Goal: Task Accomplishment & Management: Use online tool/utility

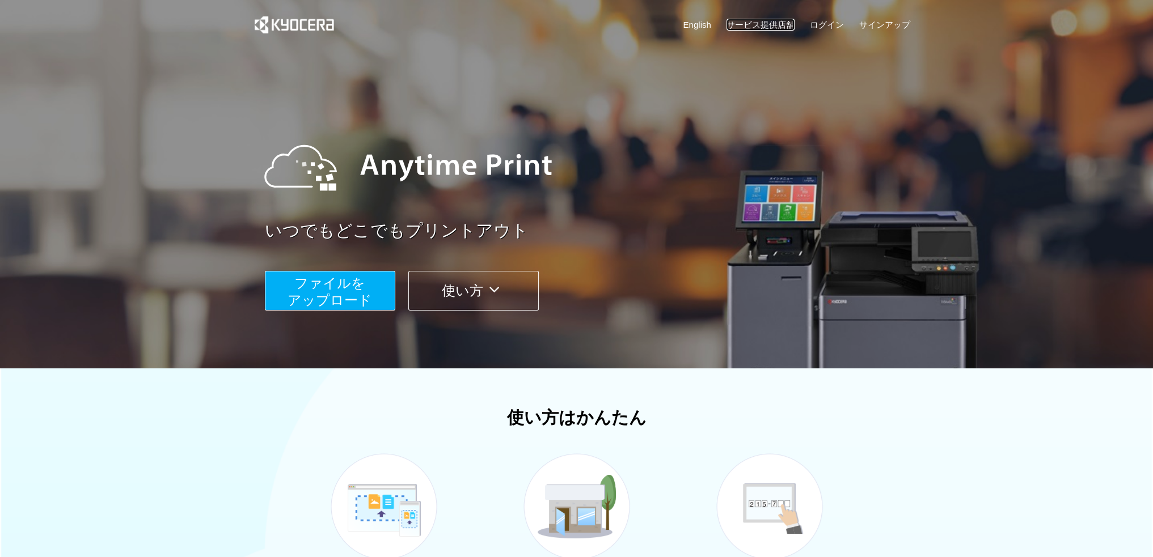
click at [763, 22] on link "サービス提供店舗" at bounding box center [760, 25] width 68 height 12
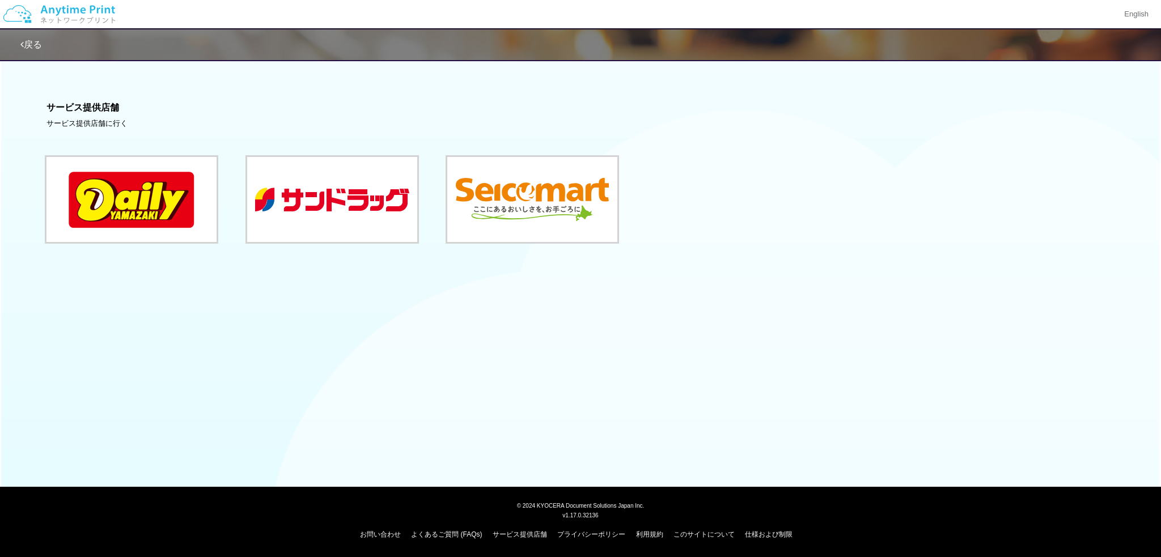
click at [415, 305] on div "戻る サービス提供店舗 サービス提供店舗に行く" at bounding box center [580, 161] width 1161 height 322
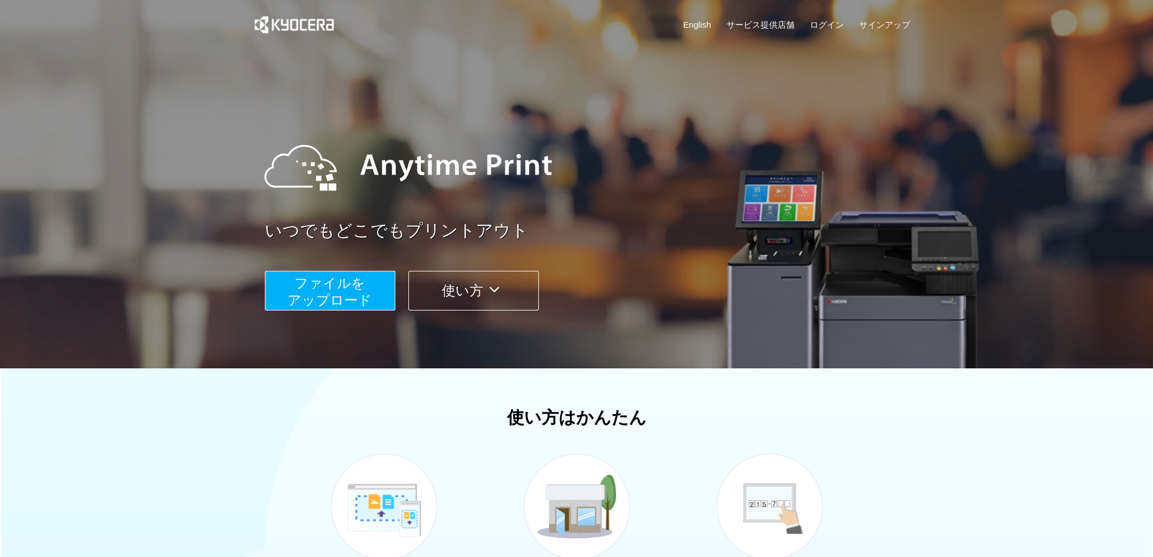
click at [555, 206] on img at bounding box center [408, 168] width 310 height 102
click at [479, 286] on button "使い方" at bounding box center [473, 291] width 130 height 40
click at [496, 292] on icon at bounding box center [494, 289] width 22 height 17
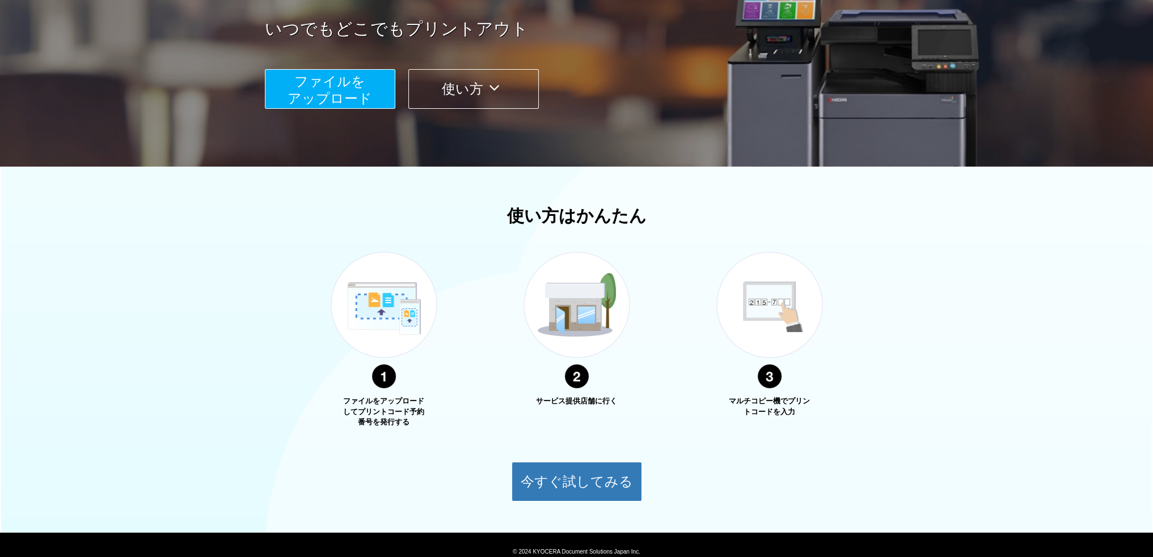
scroll to position [248, 0]
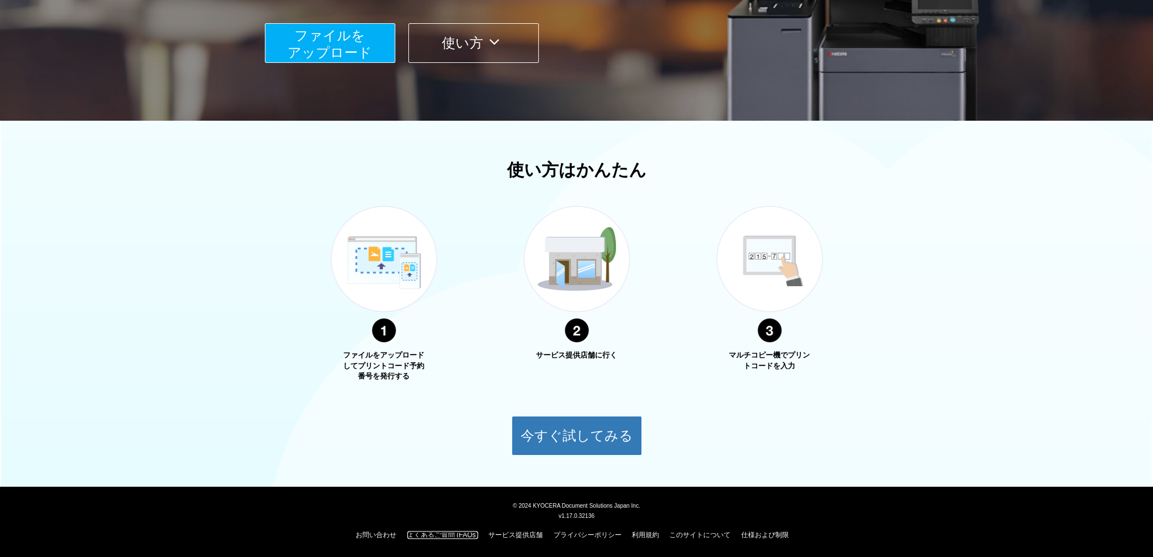
click at [444, 537] on link "よくあるご質問 (FAQs)" at bounding box center [442, 535] width 71 height 8
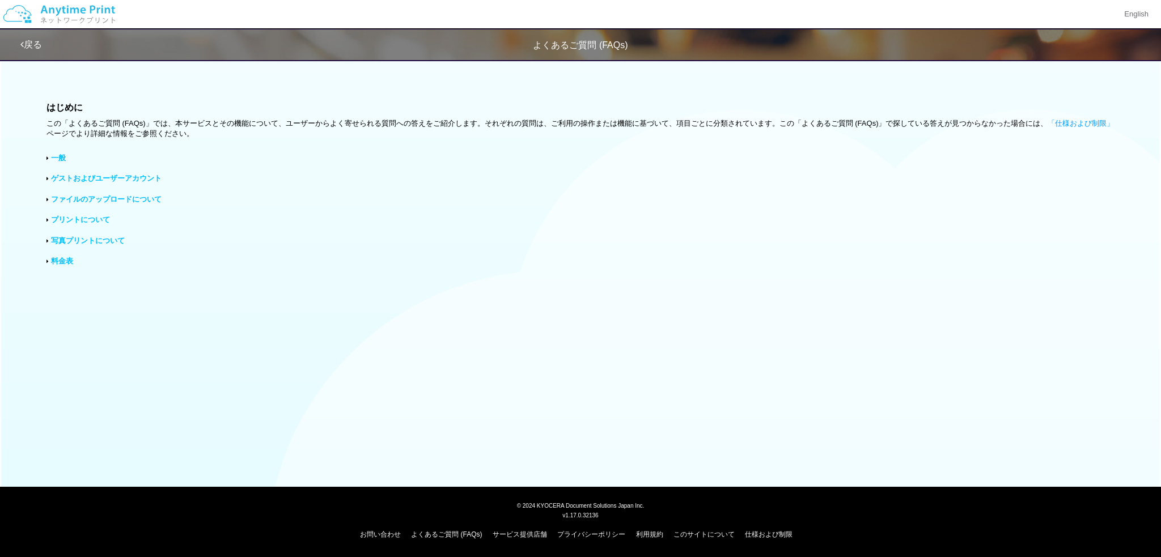
click at [234, 258] on div "料金表" at bounding box center [581, 261] width 1068 height 11
click at [74, 260] on div "料金表" at bounding box center [581, 261] width 1068 height 11
click at [64, 260] on link "料金表" at bounding box center [62, 261] width 22 height 9
click at [235, 231] on div "はじめに この「よくあるご質問 (FAQs)」では、本サービスとその機能について、ユーザーからよく寄せられる質問への答えをご紹介します。それぞれの質問は、ご利…" at bounding box center [580, 252] width 1161 height 399
click at [91, 204] on link "ファイルのアップロードについて" at bounding box center [106, 199] width 111 height 9
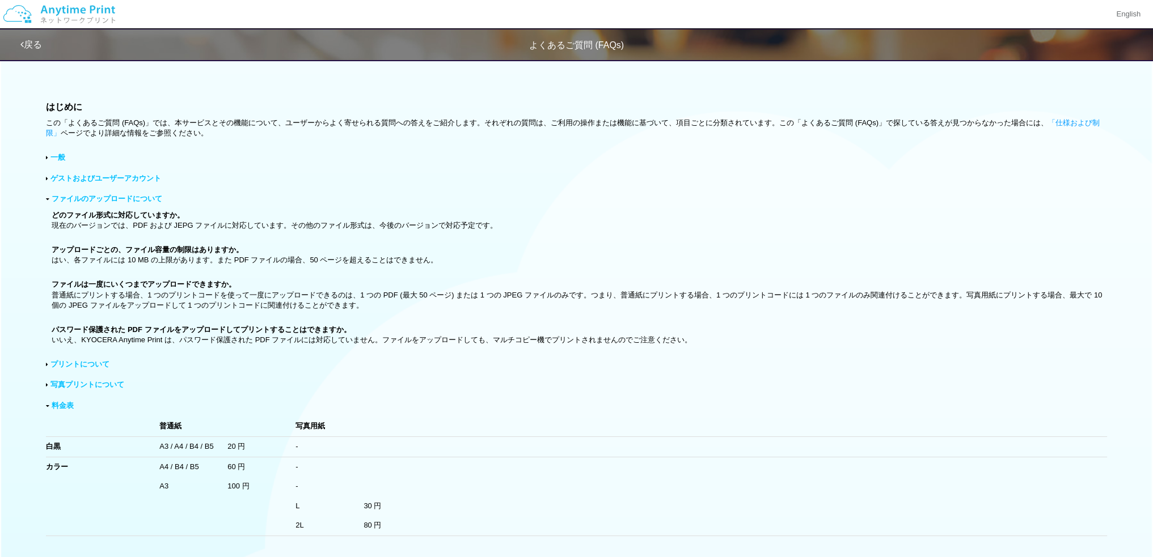
click at [156, 247] on b "アップロードごとの、ファイル容量の制限はありますか。" at bounding box center [148, 250] width 192 height 9
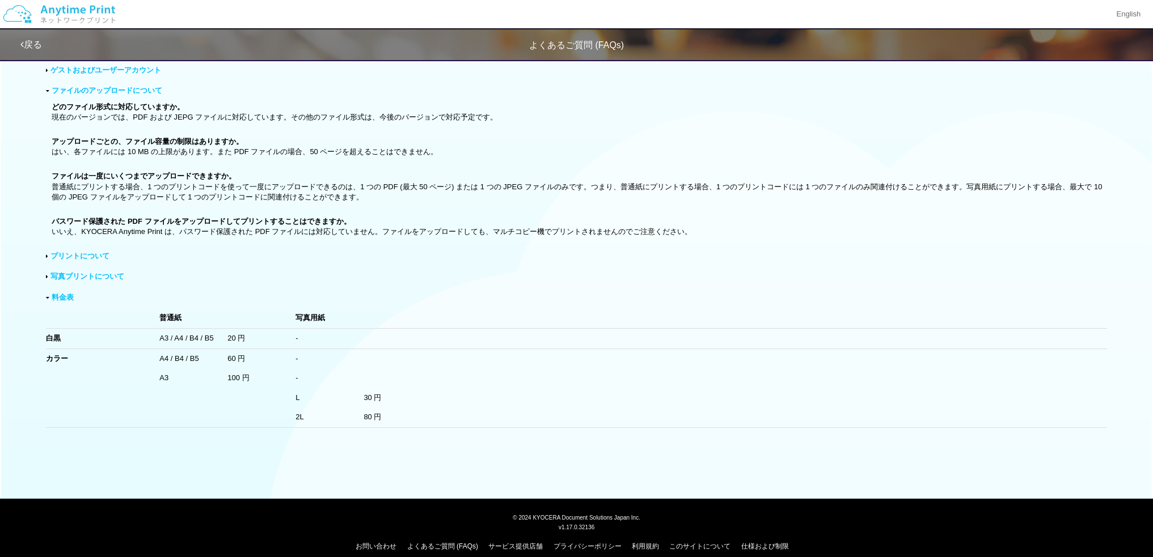
scroll to position [109, 0]
click at [421, 459] on div "はじめに この「よくあるご質問 (FAQs)」では、本サービスとその機能について、ユーザーからよく寄せられる質問への答えをご紹介します。それぞれの質問は、ご利…" at bounding box center [576, 215] width 1153 height 543
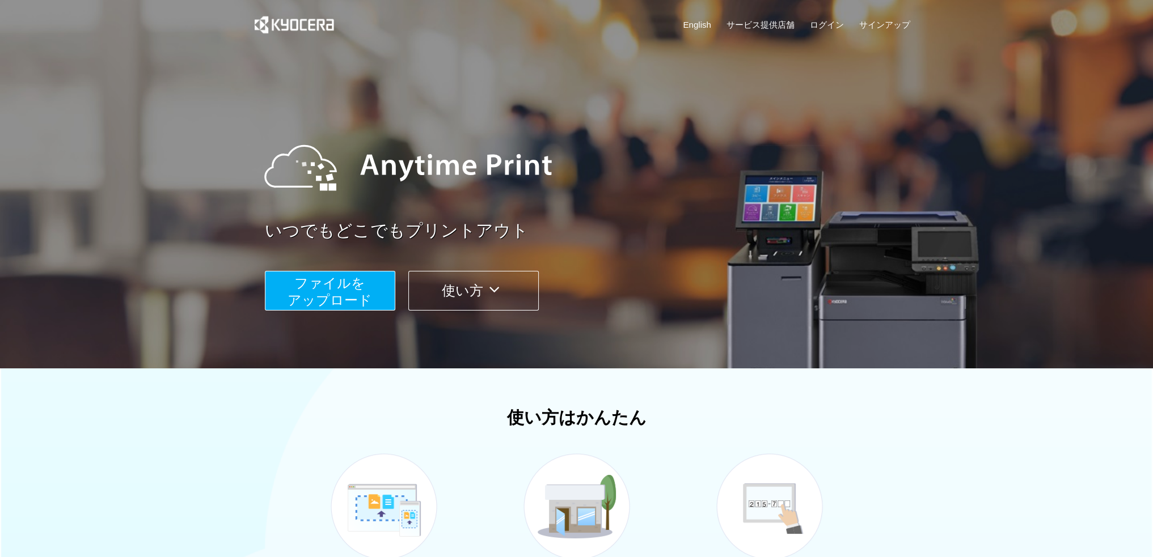
click at [345, 298] on span "ファイルを ​​アップロード" at bounding box center [330, 292] width 85 height 32
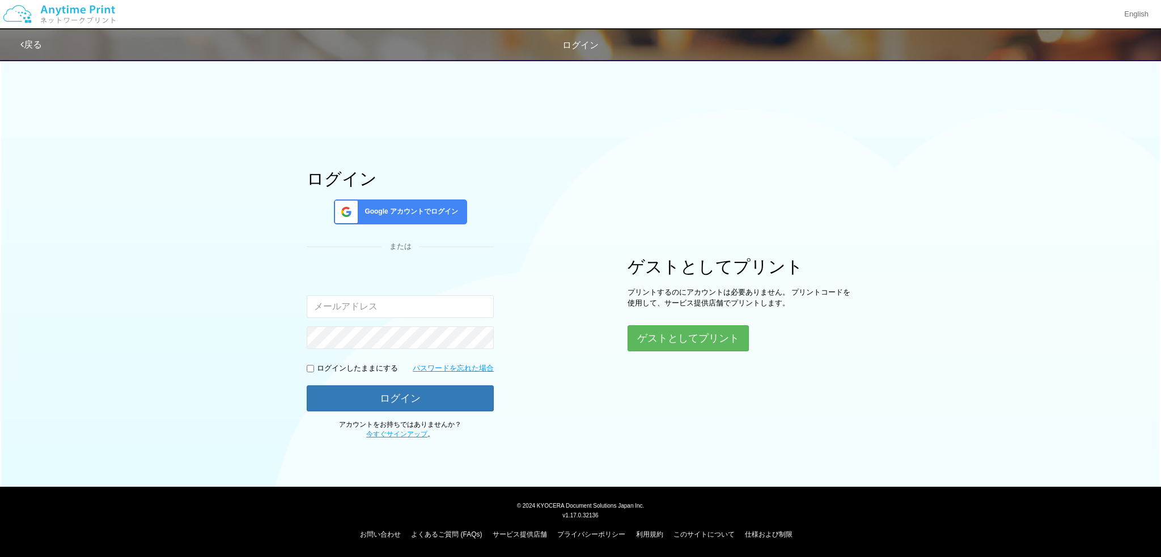
click at [260, 310] on div "ログイン Google アカウントでログイン または 入力されたメールアドレスまたはパスワードが正しくありません。 ログインしたままにする パスワードを忘れた…" at bounding box center [580, 246] width 681 height 386
click at [677, 326] on button "ゲストとしてプリント" at bounding box center [688, 338] width 120 height 25
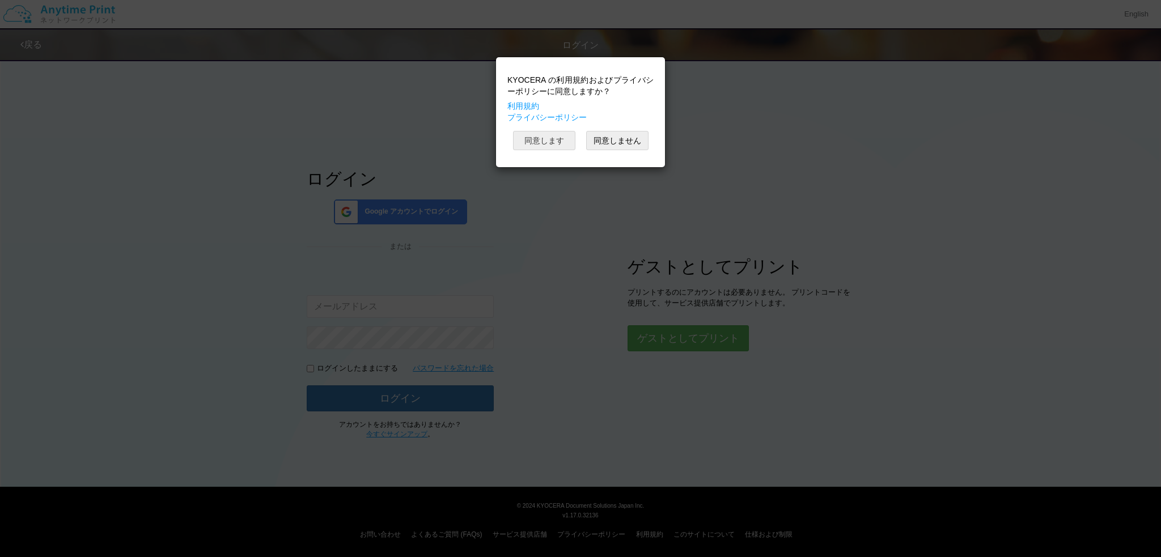
click at [540, 146] on button "同意します" at bounding box center [544, 140] width 62 height 19
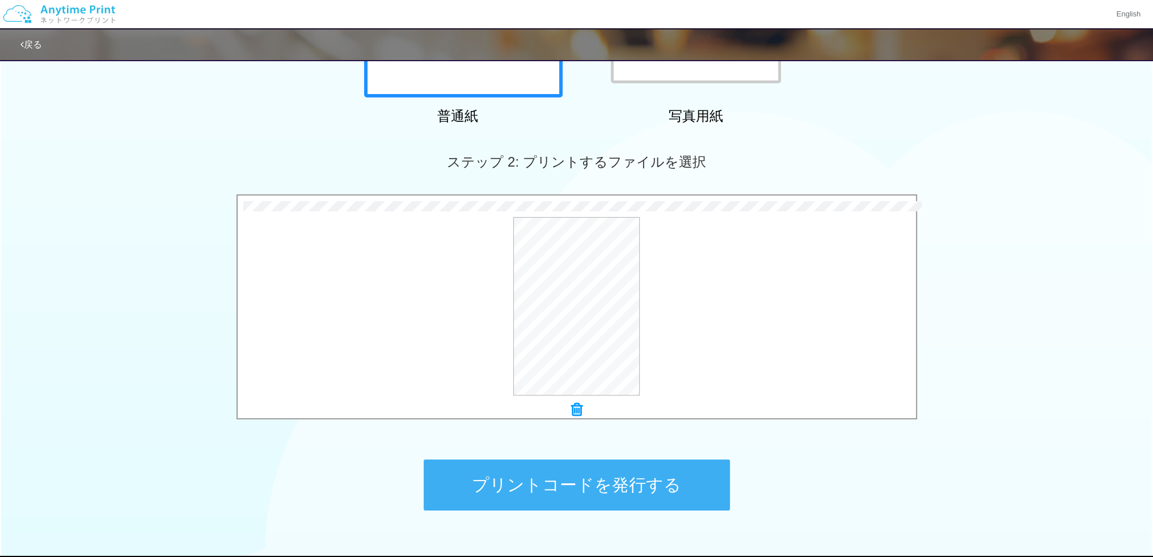
scroll to position [305, 0]
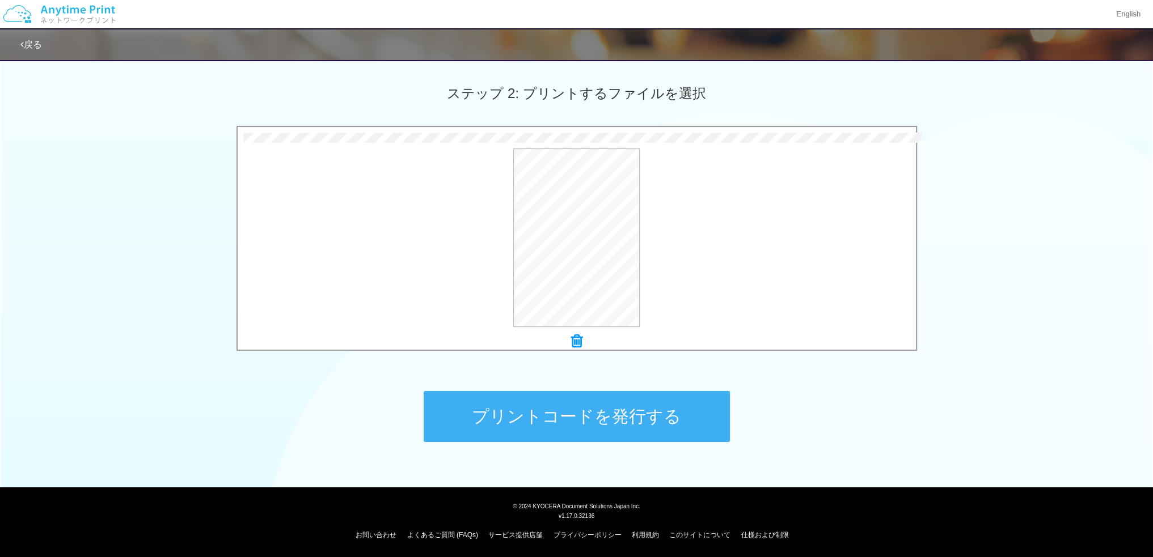
click at [647, 408] on button "プリントコードを発行する" at bounding box center [577, 416] width 306 height 51
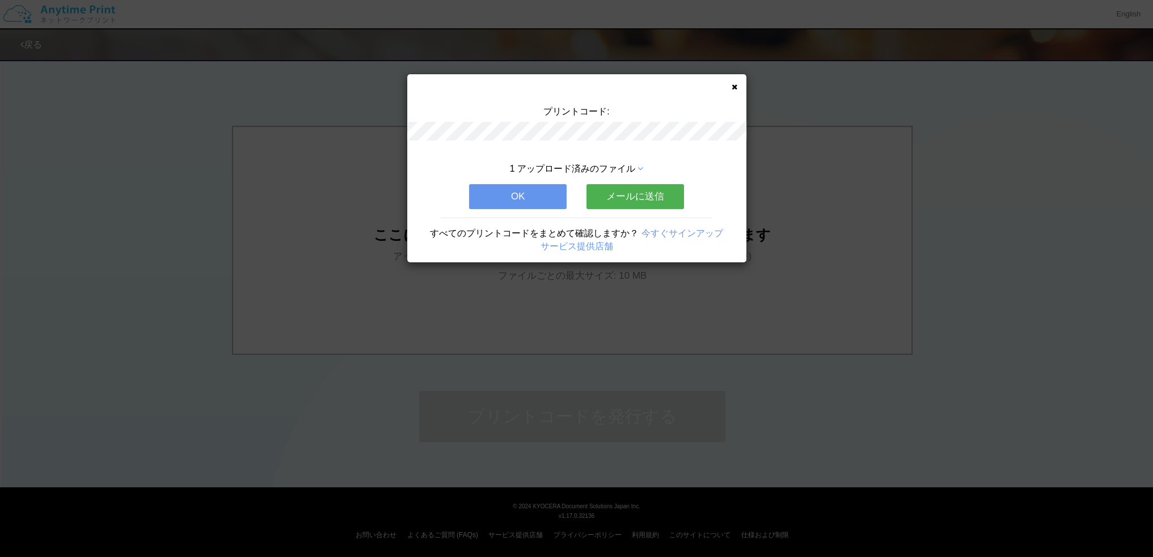
scroll to position [0, 0]
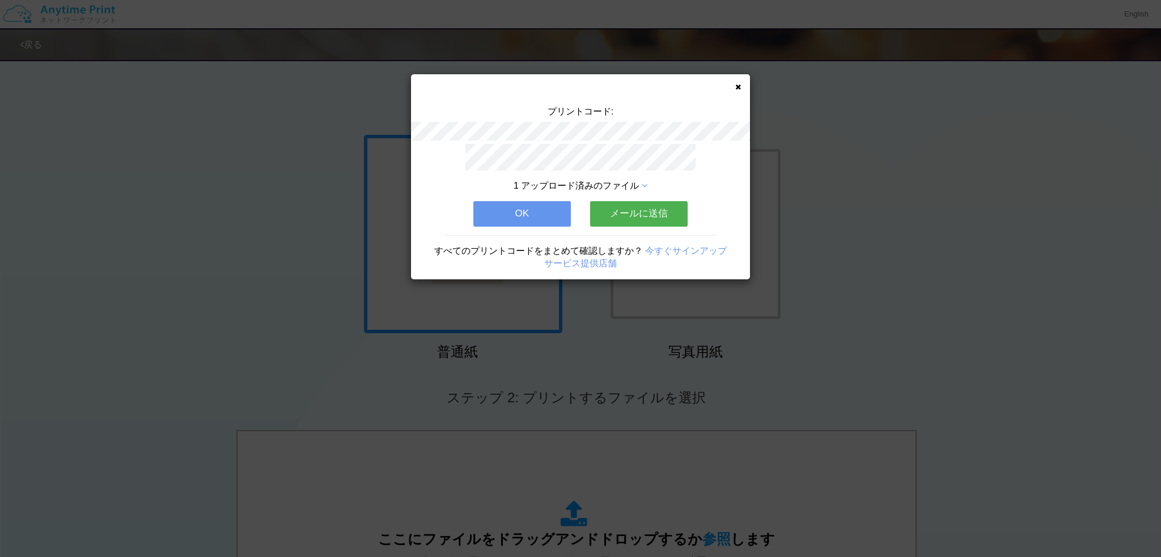
click at [486, 162] on p at bounding box center [581, 159] width 238 height 31
click at [501, 216] on button "OK" at bounding box center [523, 213] width 98 height 25
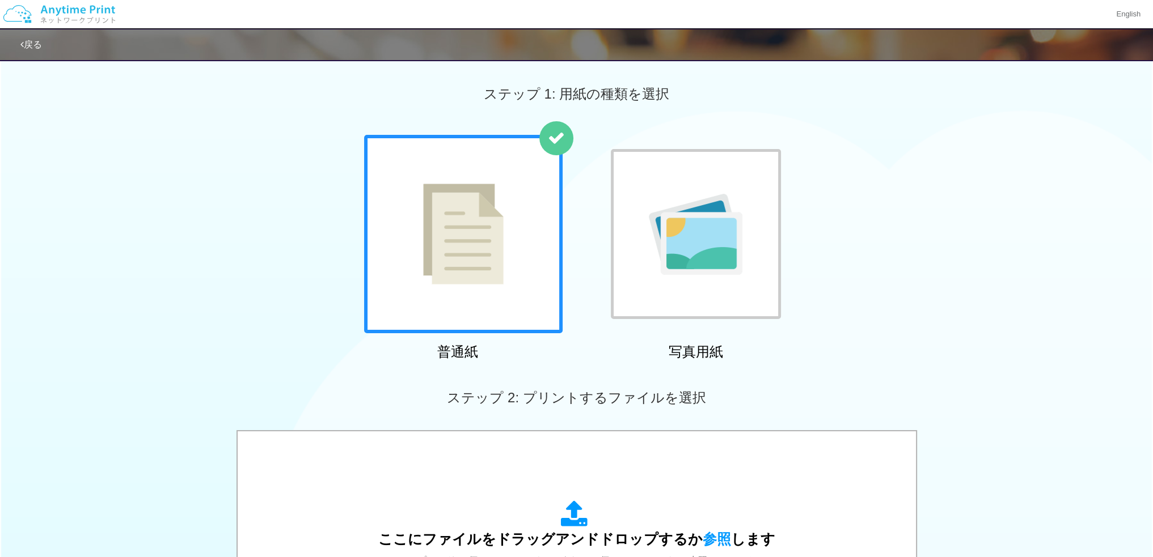
scroll to position [305, 0]
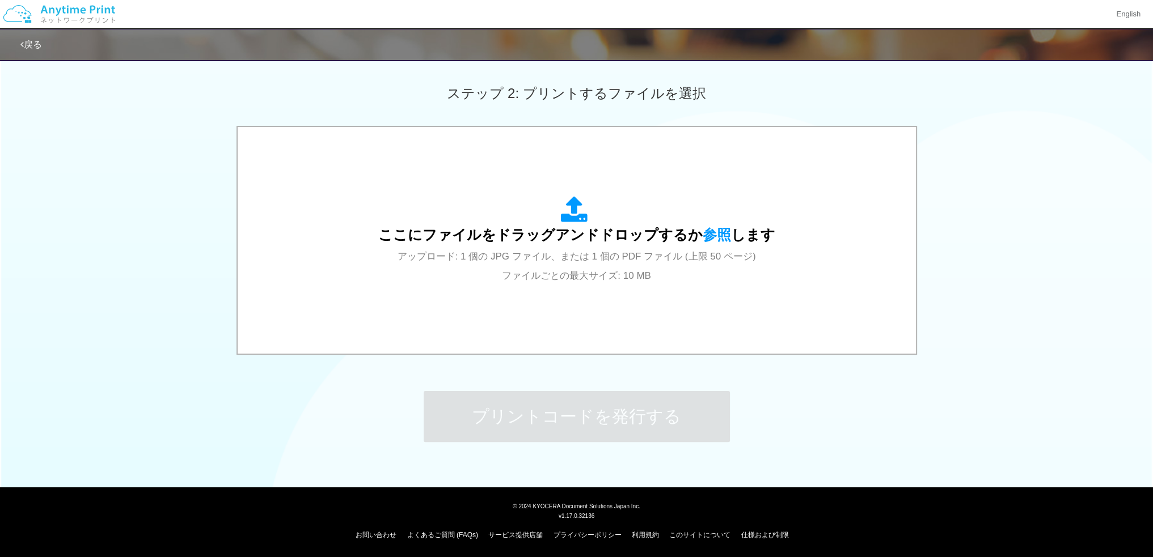
click at [193, 223] on div "ここにファイルをドラッグアンドドロップするか 参照 します アップロード: 1 個の JPG ファイル、または 1 個の PDF ファイル (上限 50 ペー…" at bounding box center [576, 241] width 1153 height 231
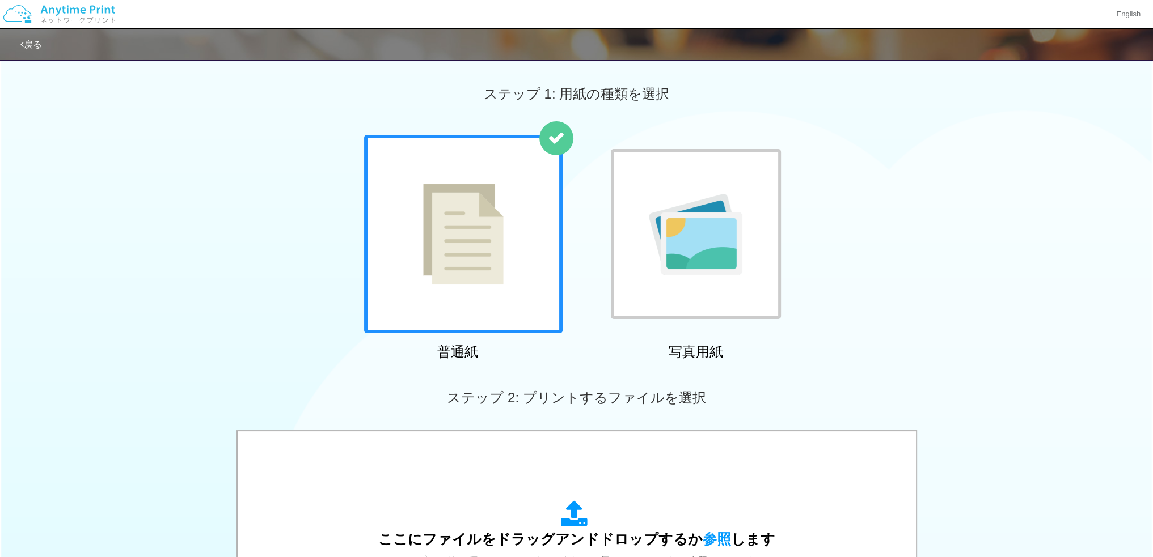
click at [68, 3] on img at bounding box center [59, 14] width 121 height 40
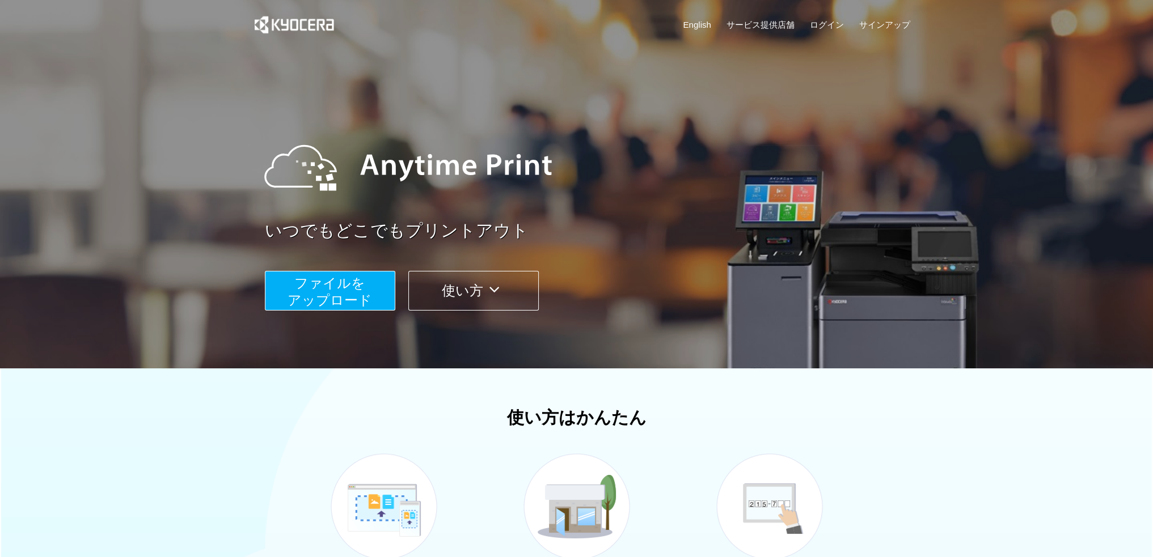
click at [186, 243] on div at bounding box center [576, 184] width 1153 height 369
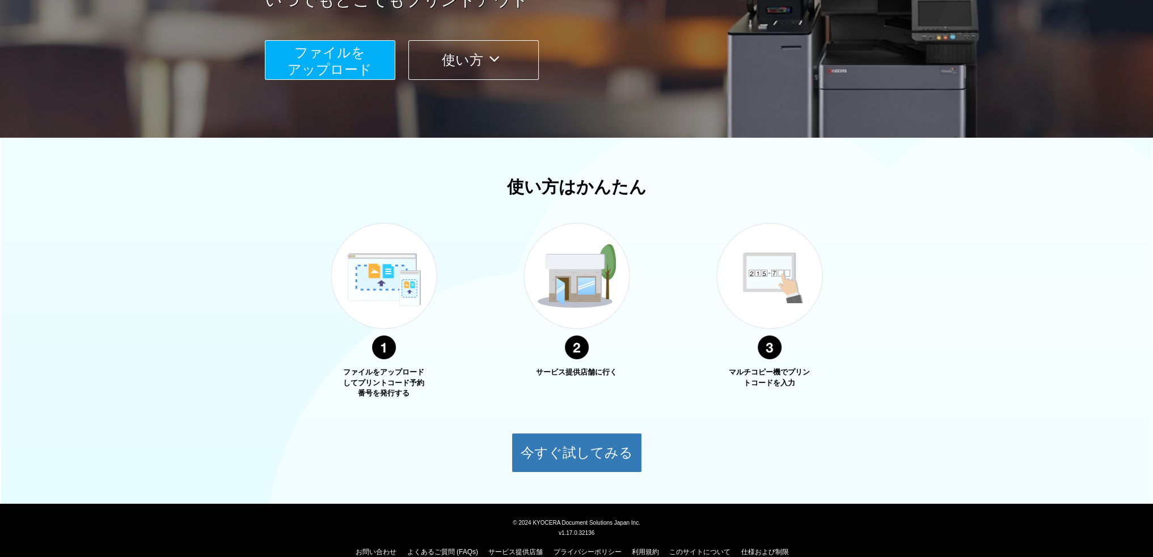
scroll to position [248, 0]
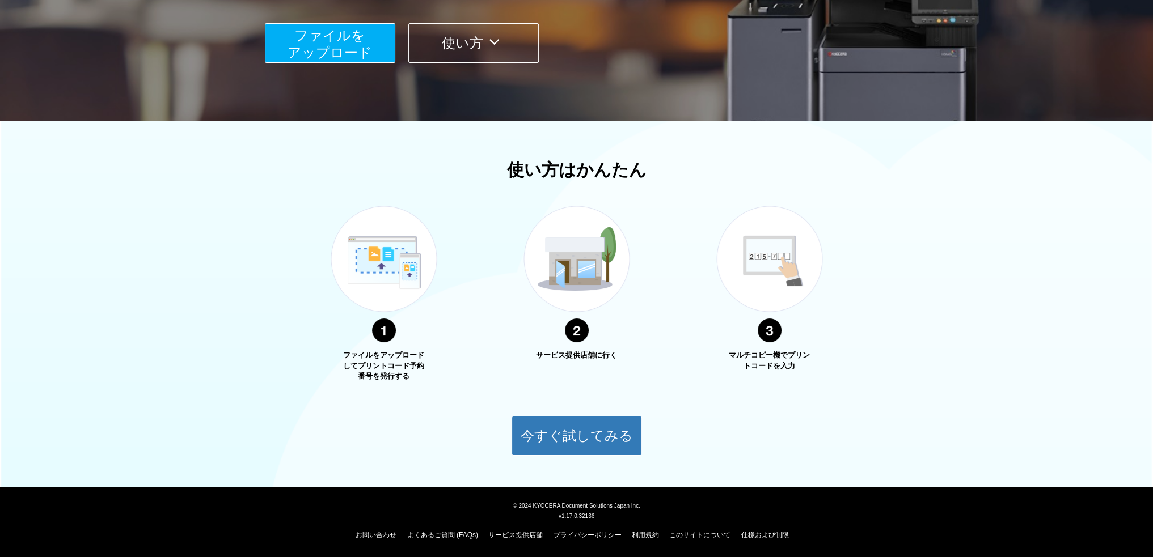
click at [186, 243] on div "使い方はかんたん ファイルをアップロードしてプリントコード予約番号を発行する サービス提供店舗に行く マルチコピー機でプリントコードを入力 今すぐ試してみる" at bounding box center [576, 307] width 1153 height 295
